Goal: Task Accomplishment & Management: Manage account settings

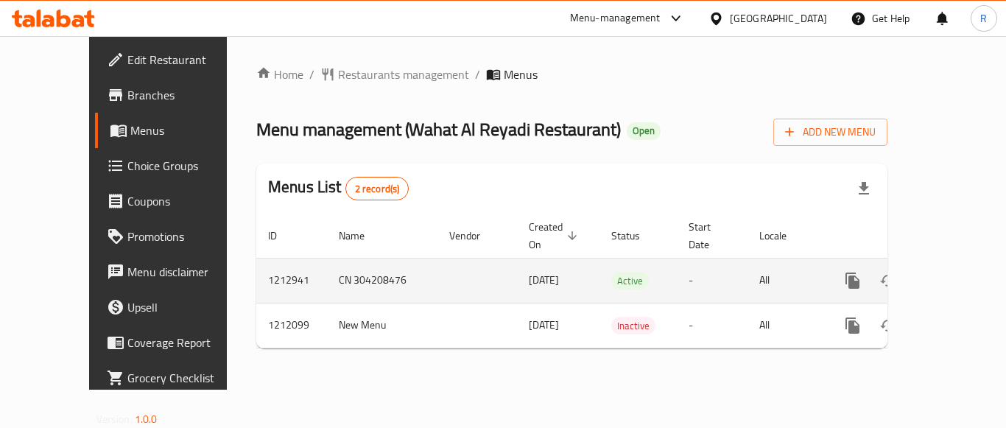
click at [947, 263] on link "enhanced table" at bounding box center [958, 280] width 35 height 35
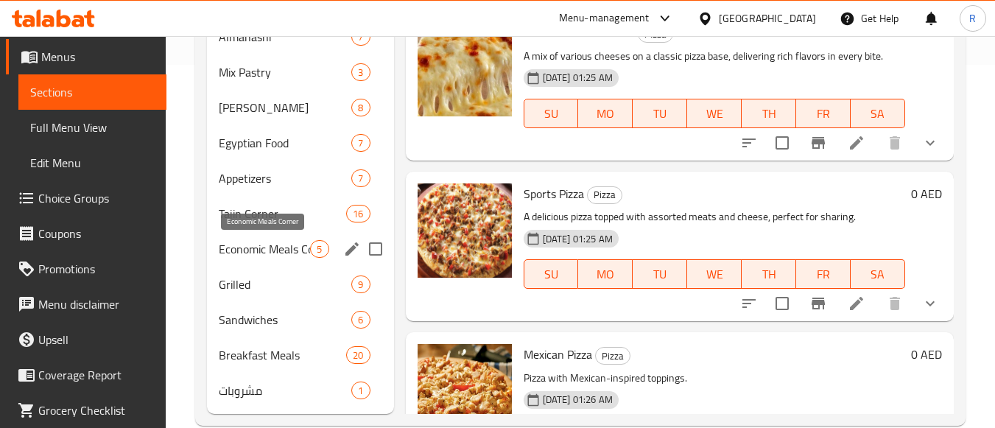
scroll to position [368, 0]
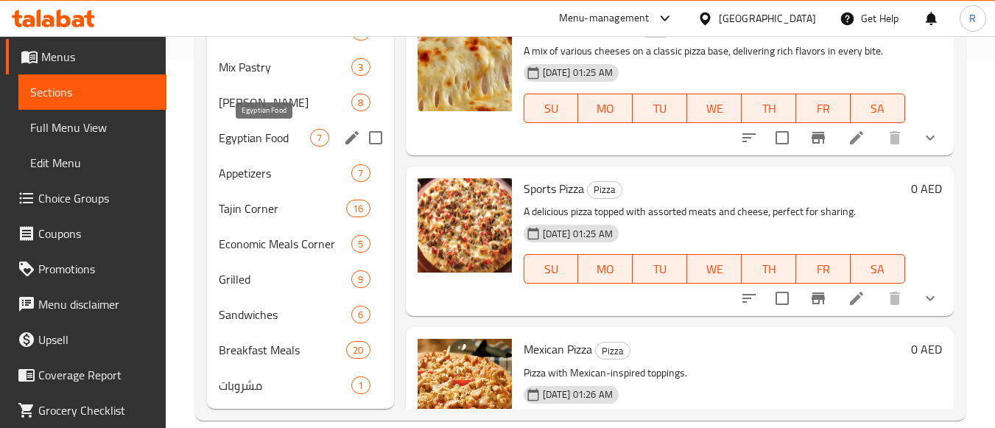
click at [289, 139] on span "Egyptian Food" at bounding box center [264, 138] width 91 height 18
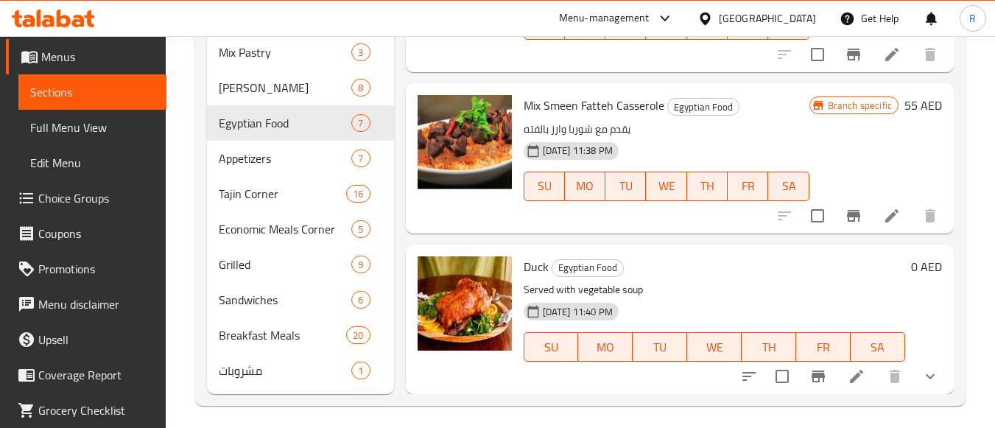
scroll to position [390, 0]
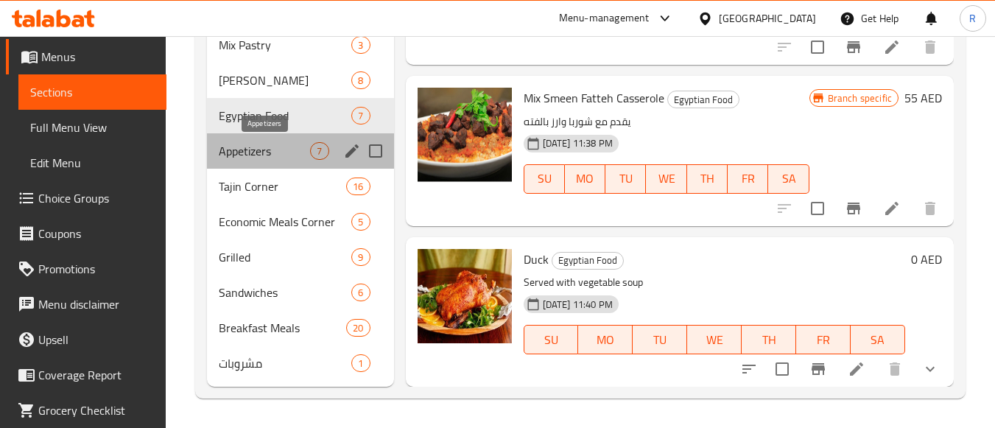
click at [243, 158] on span "Appetizers" at bounding box center [264, 151] width 91 height 18
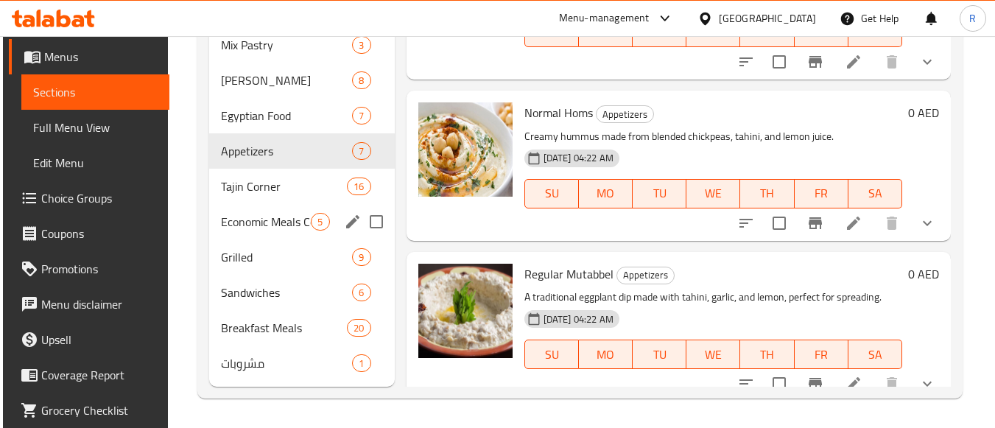
click at [282, 222] on span "Economic Meals Corner" at bounding box center [266, 222] width 91 height 18
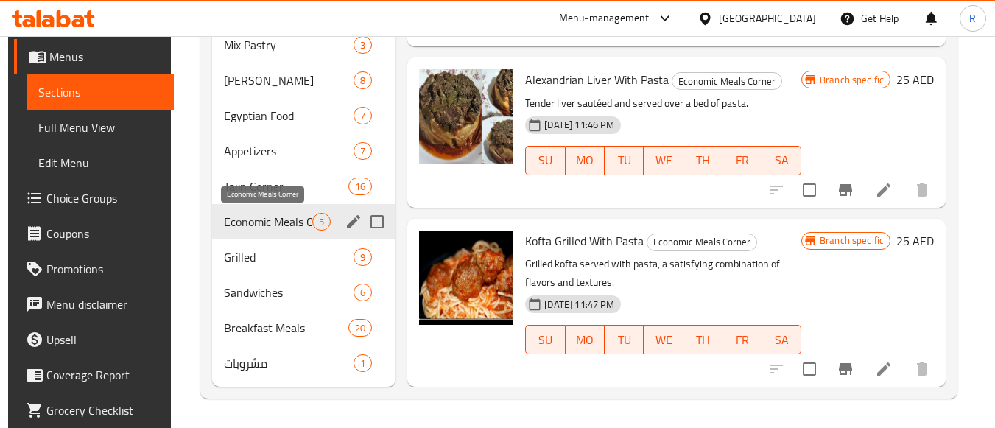
scroll to position [290, 0]
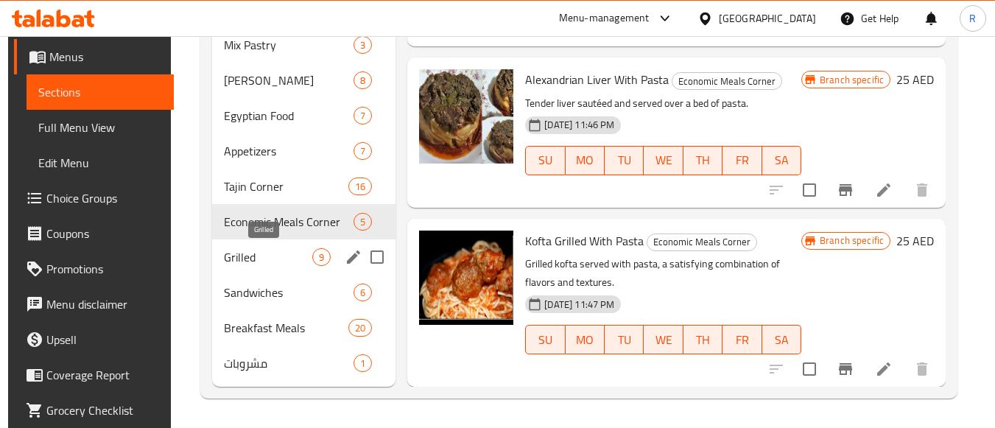
click at [245, 264] on span "Grilled" at bounding box center [268, 257] width 88 height 18
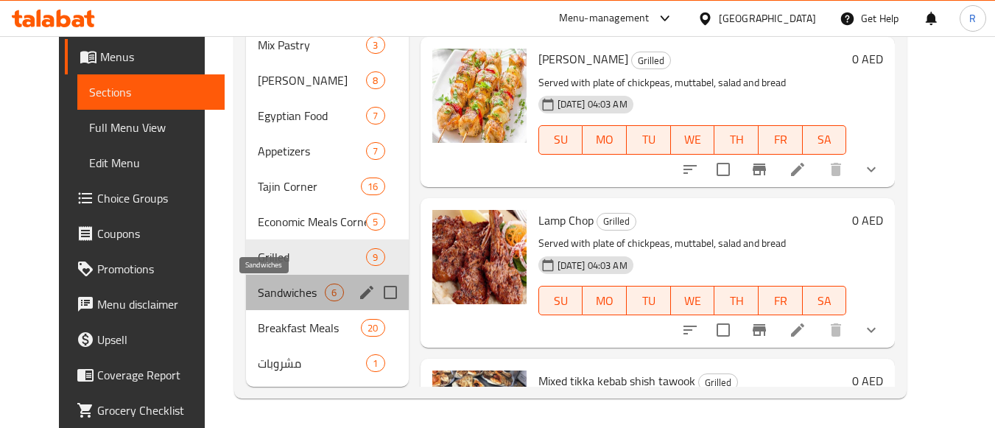
click at [258, 287] on span "Sandwiches" at bounding box center [291, 292] width 67 height 18
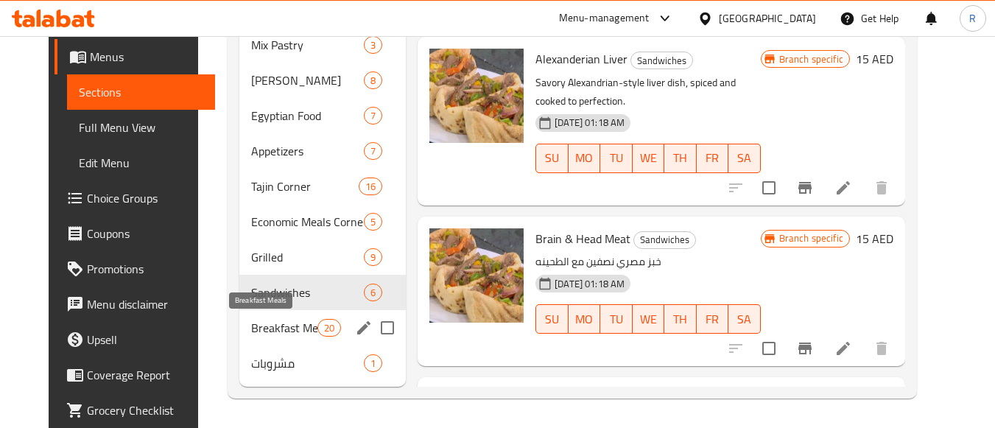
click at [251, 328] on span "Breakfast Meals" at bounding box center [284, 328] width 66 height 18
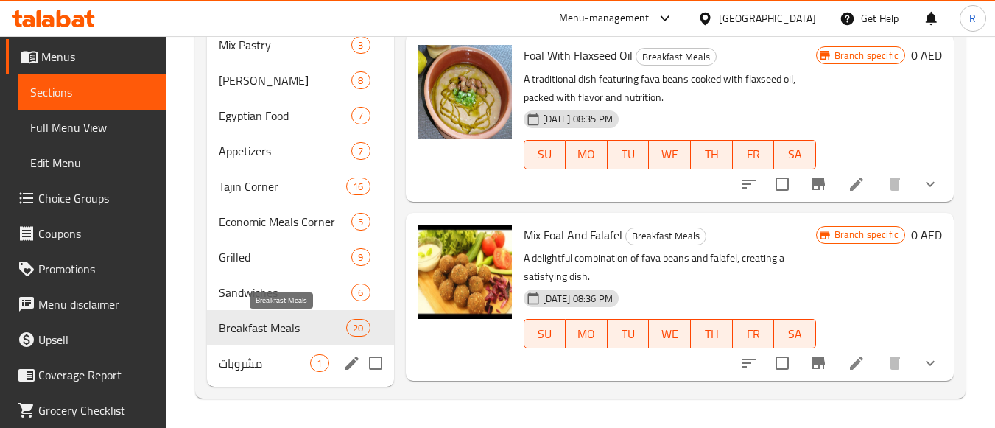
click at [245, 364] on span "مشروبات" at bounding box center [264, 363] width 91 height 18
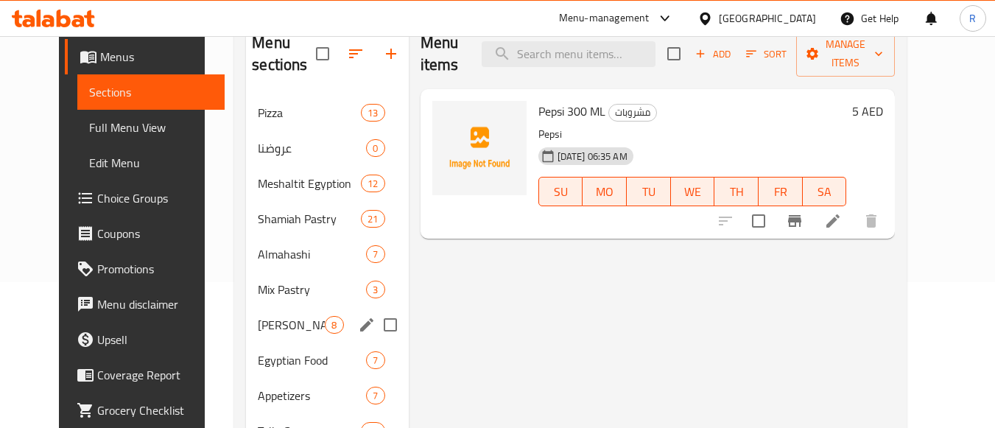
scroll to position [147, 0]
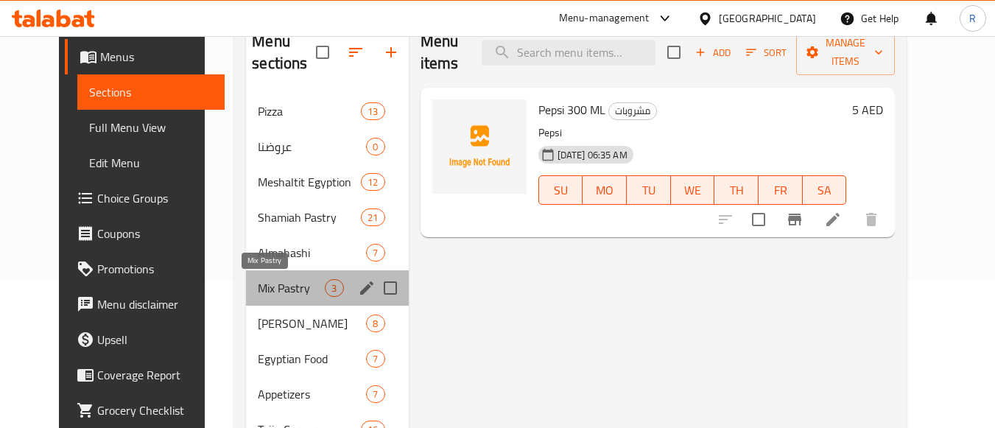
click at [258, 289] on span "Mix Pastry" at bounding box center [291, 288] width 67 height 18
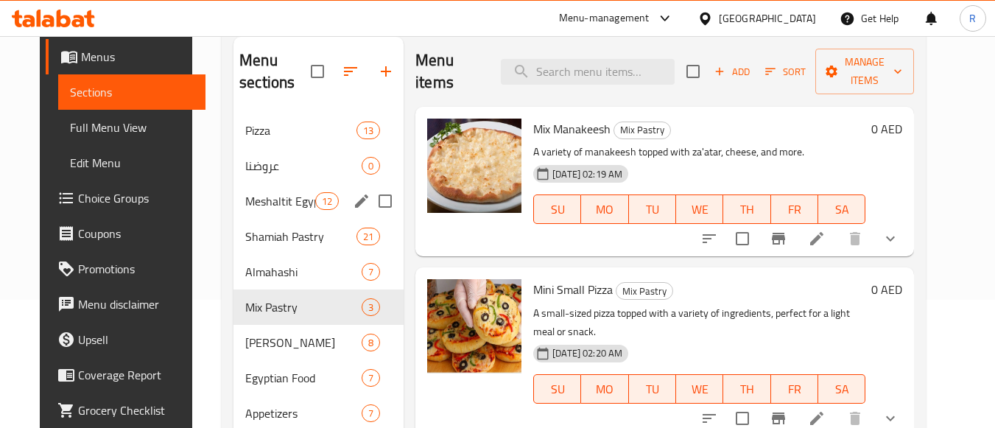
scroll to position [147, 0]
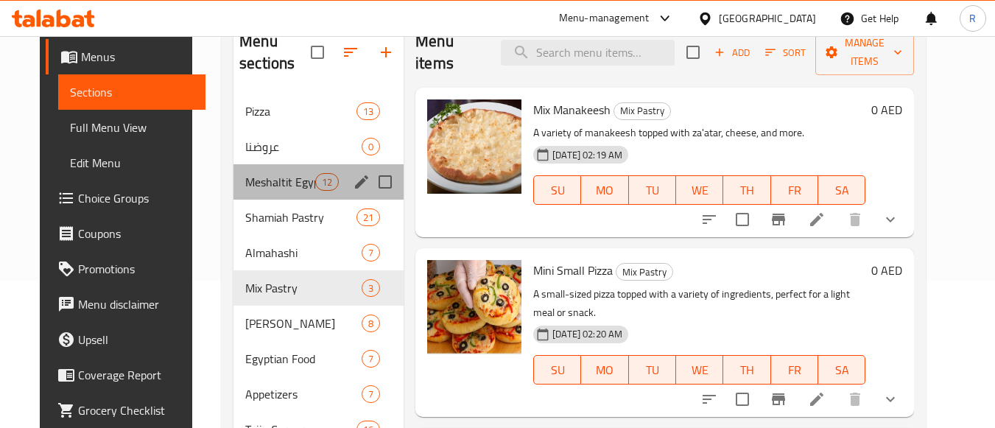
click at [276, 191] on div "Meshaltit Egyption 12" at bounding box center [318, 181] width 170 height 35
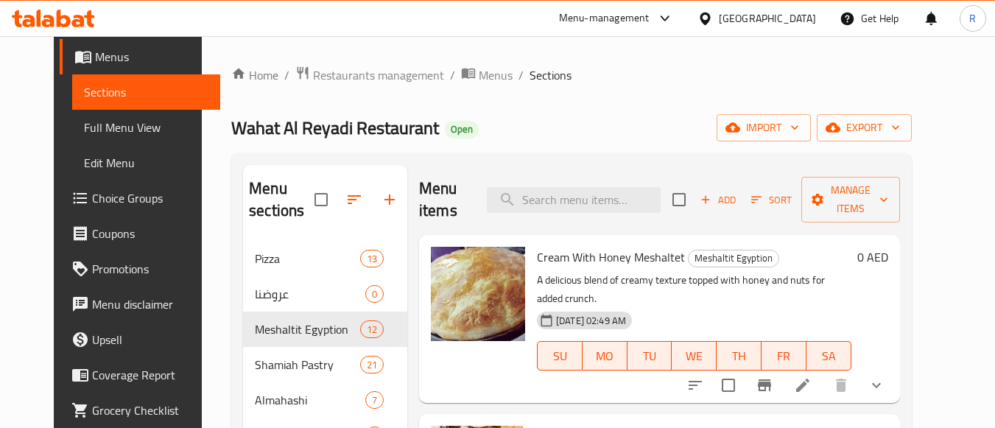
click at [549, 125] on div "Wahat Al Reyadi Restaurant Open import export" at bounding box center [571, 127] width 680 height 27
click at [95, 57] on span "Menus" at bounding box center [151, 57] width 113 height 18
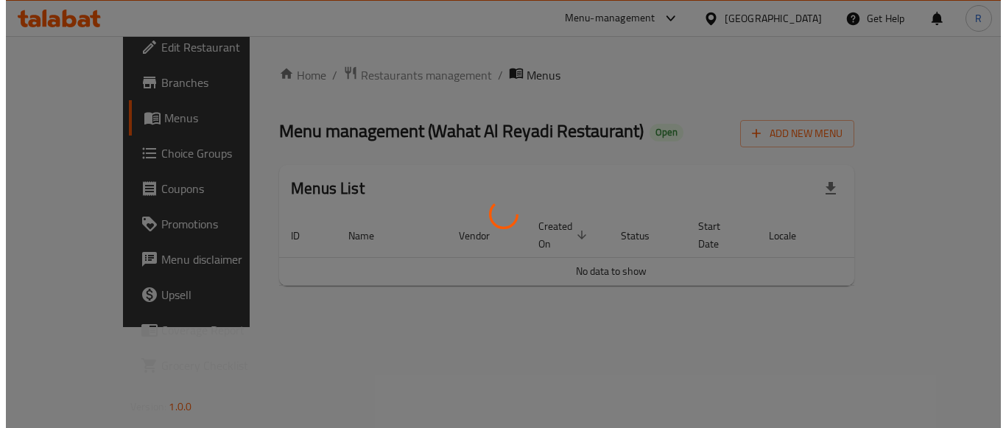
scroll to position [13, 0]
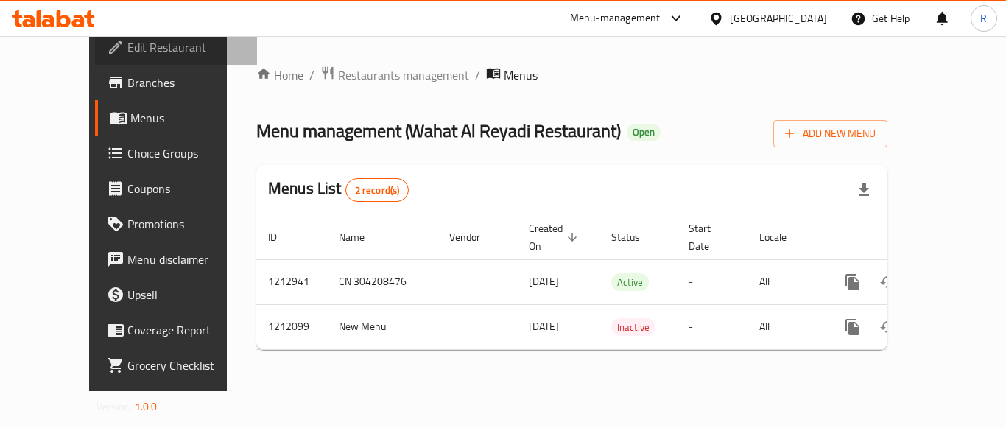
click at [127, 38] on span "Edit Restaurant" at bounding box center [186, 47] width 118 height 18
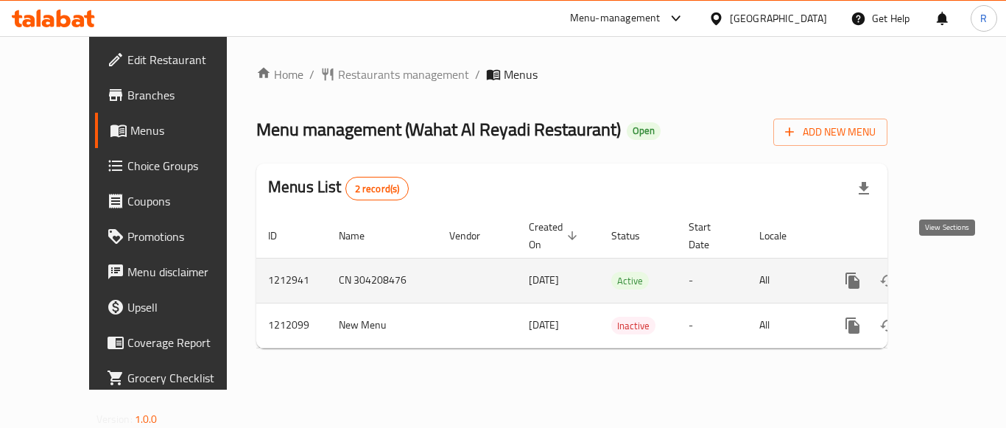
click at [952, 274] on icon "enhanced table" at bounding box center [958, 280] width 13 height 13
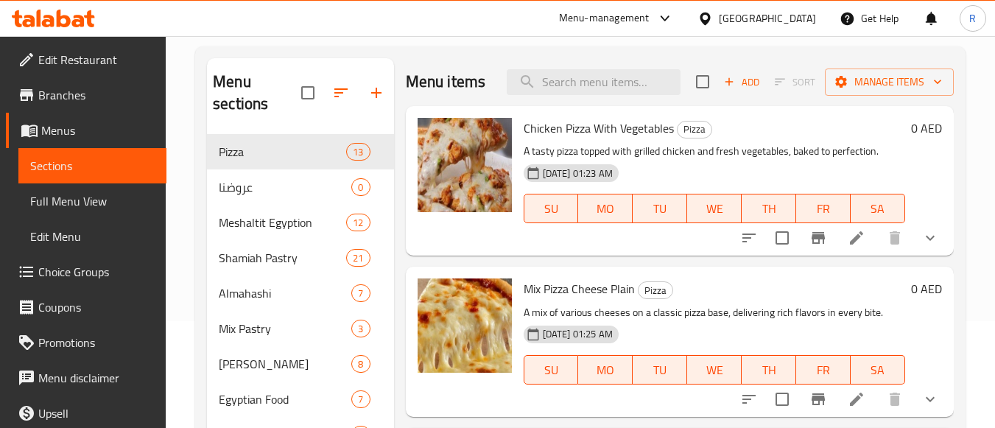
scroll to position [74, 0]
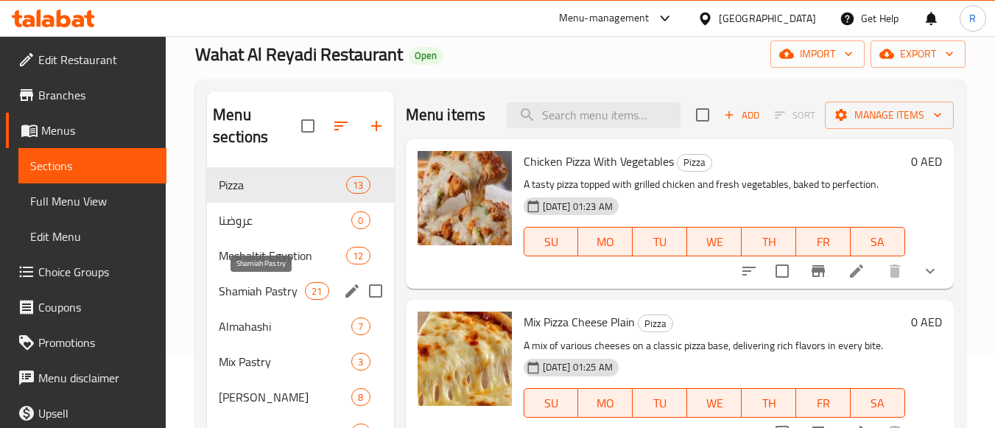
click at [263, 289] on span "Shamiah Pastry" at bounding box center [262, 291] width 86 height 18
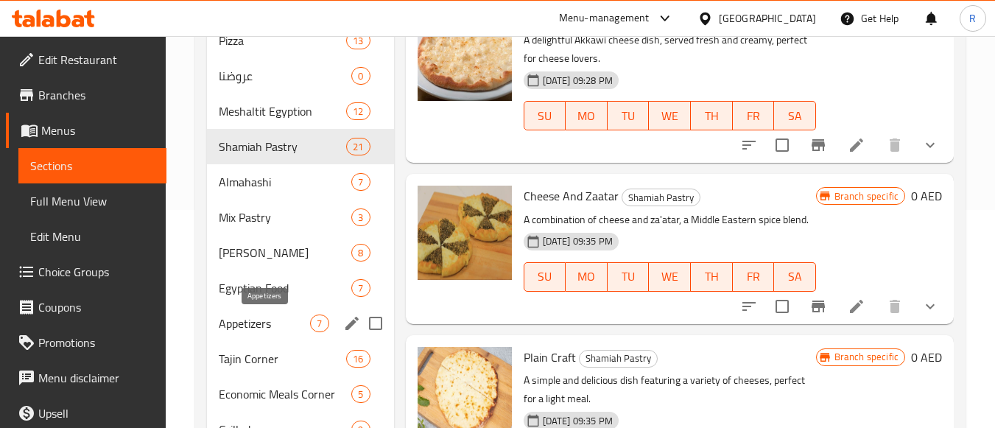
scroll to position [295, 0]
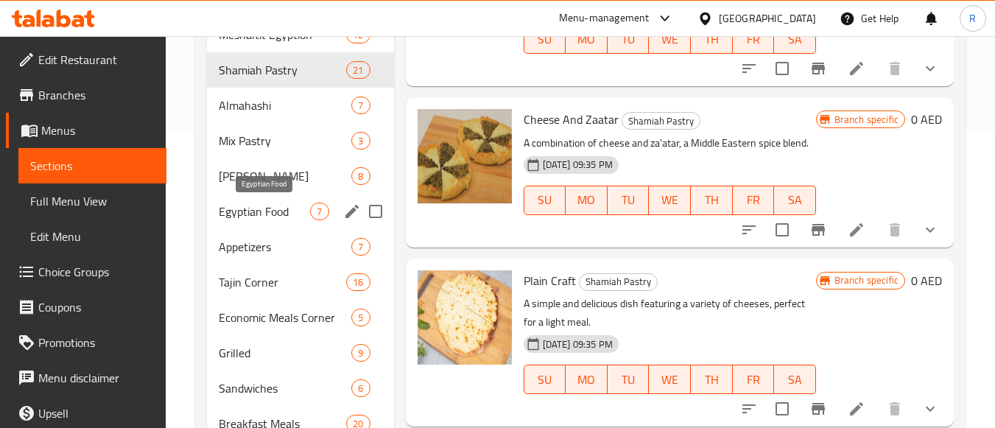
click at [273, 205] on span "Egyptian Food" at bounding box center [264, 211] width 91 height 18
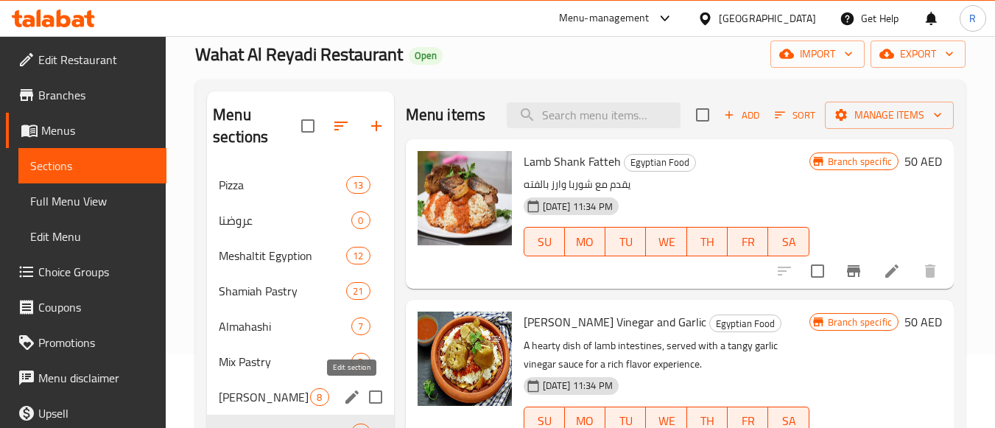
scroll to position [169, 0]
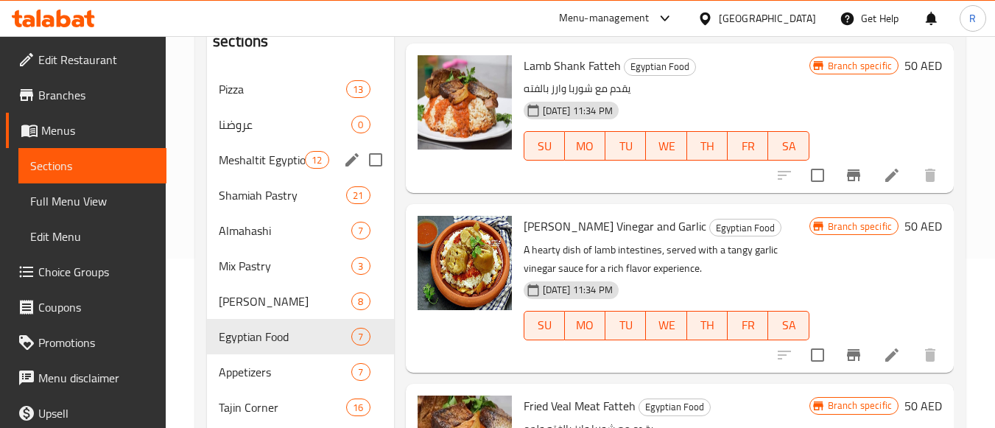
click at [297, 169] on div "Meshaltit Egyption 12" at bounding box center [300, 159] width 186 height 35
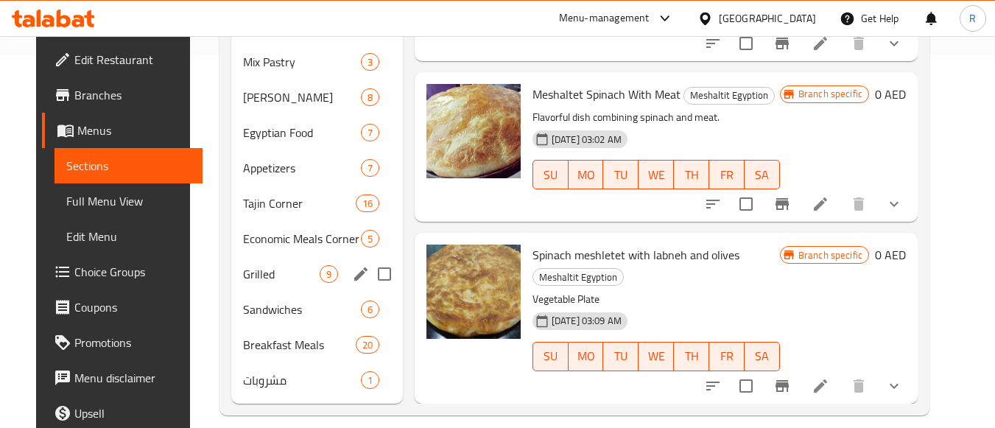
scroll to position [390, 0]
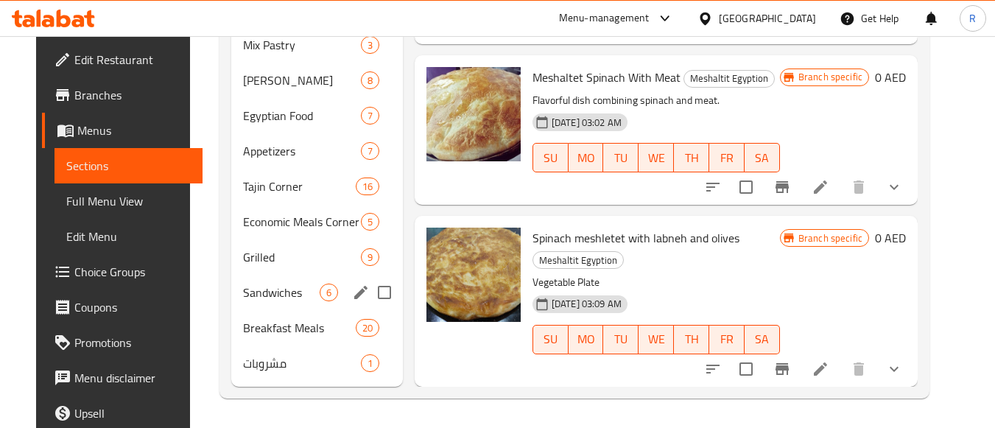
click at [285, 302] on div "Sandwiches 6" at bounding box center [317, 292] width 172 height 35
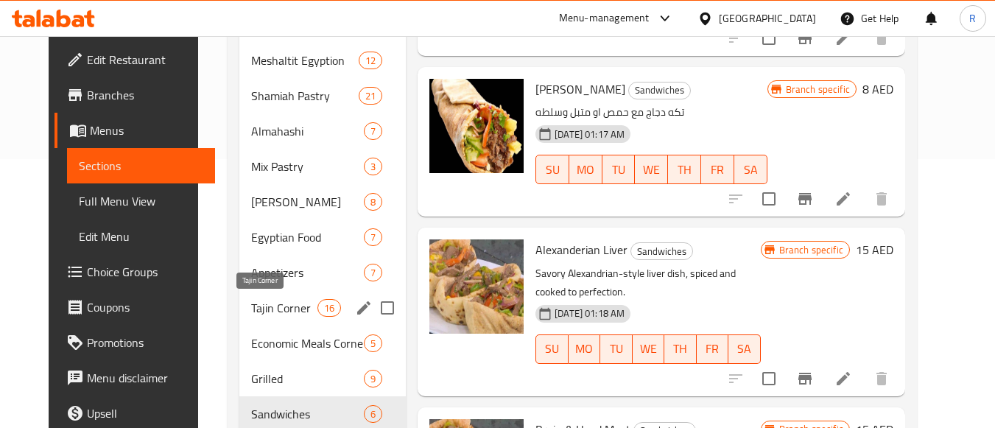
scroll to position [295, 0]
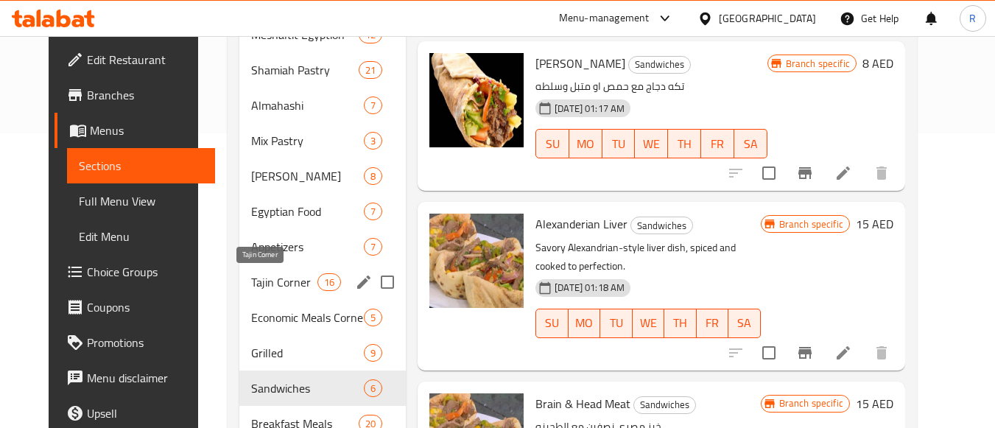
click at [281, 278] on span "Tajin Corner" at bounding box center [284, 282] width 66 height 18
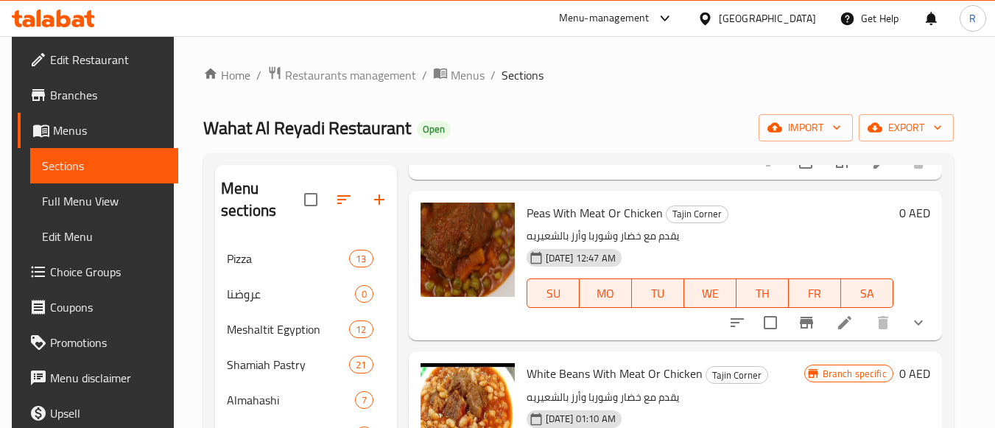
drag, startPoint x: 82, startPoint y: 59, endPoint x: 173, endPoint y: 74, distance: 91.8
click at [82, 59] on span "Edit Restaurant" at bounding box center [108, 60] width 116 height 18
